Goal: Transaction & Acquisition: Obtain resource

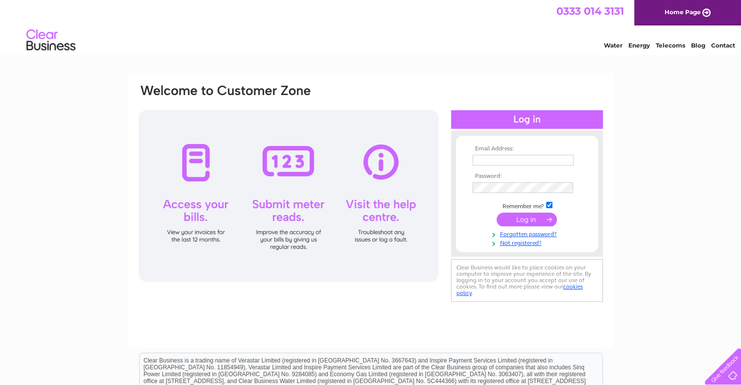
type input "shineyheadkev@gmail.com"
click at [525, 219] on input "submit" at bounding box center [527, 220] width 60 height 14
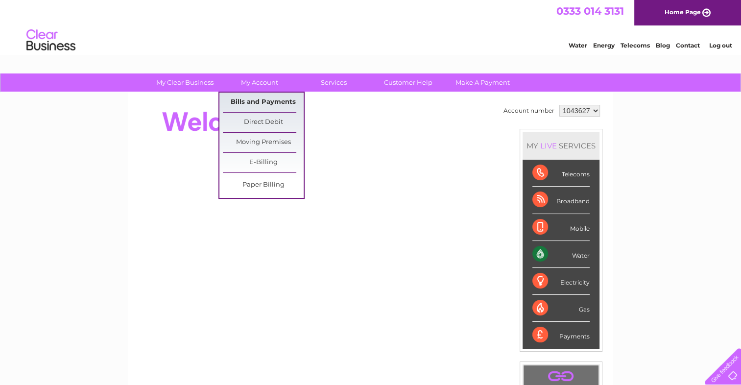
click at [253, 100] on link "Bills and Payments" at bounding box center [263, 103] width 81 height 20
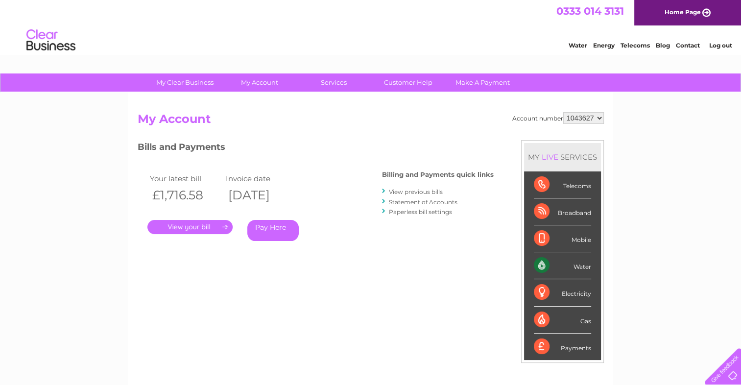
click at [205, 225] on link "." at bounding box center [190, 227] width 85 height 14
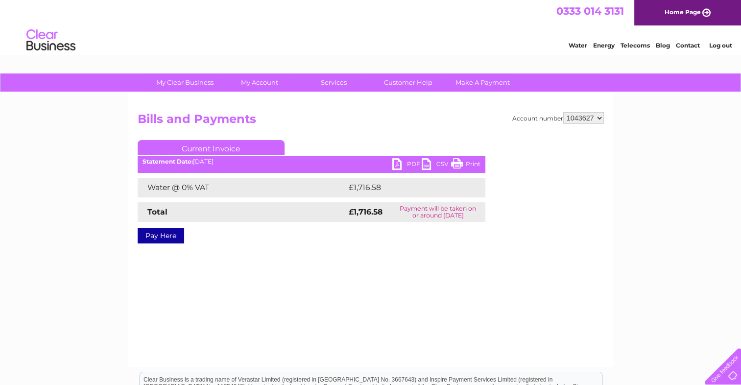
click at [404, 162] on link "PDF" at bounding box center [407, 165] width 29 height 14
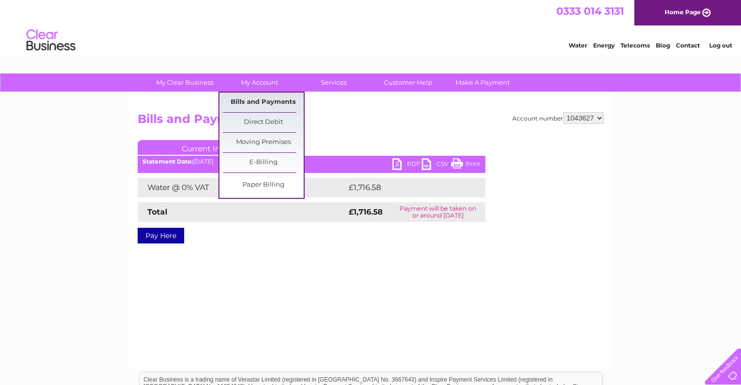
click at [266, 105] on link "Bills and Payments" at bounding box center [263, 103] width 81 height 20
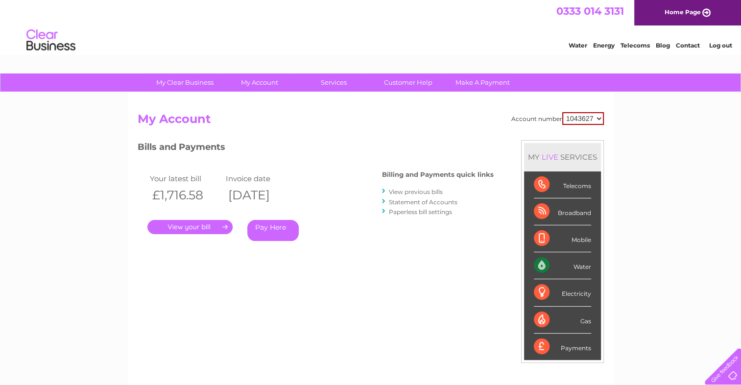
click at [418, 190] on link "View previous bills" at bounding box center [416, 191] width 54 height 7
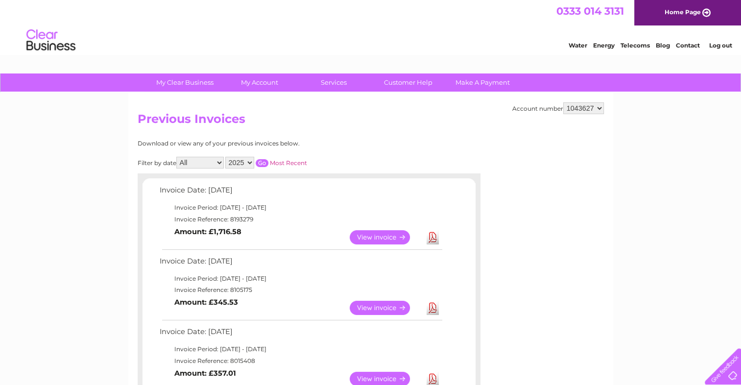
click at [684, 45] on link "Contact" at bounding box center [688, 45] width 24 height 7
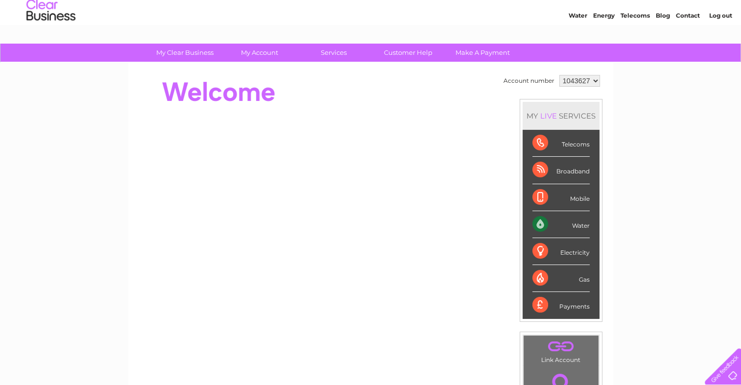
scroll to position [29, 0]
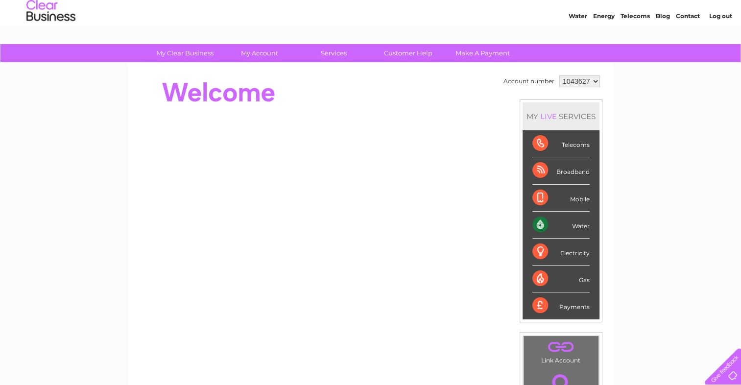
click at [684, 14] on link "Contact" at bounding box center [688, 15] width 24 height 7
